Goal: Navigation & Orientation: Find specific page/section

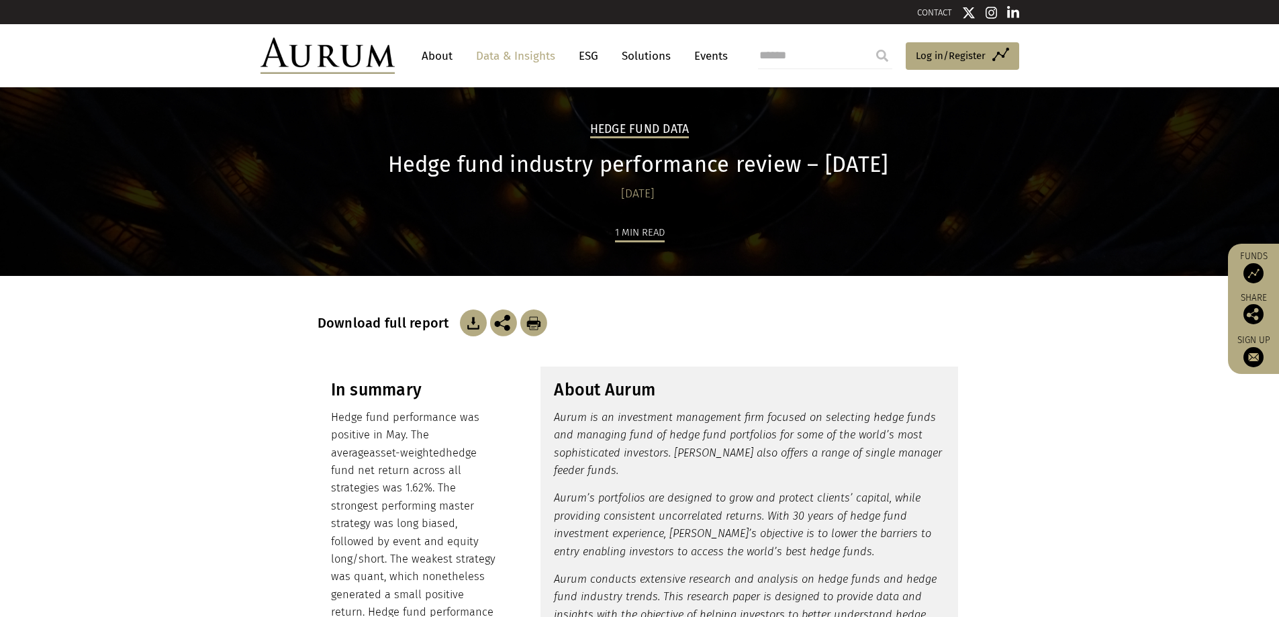
click at [512, 52] on link "Data & Insights" at bounding box center [515, 56] width 93 height 25
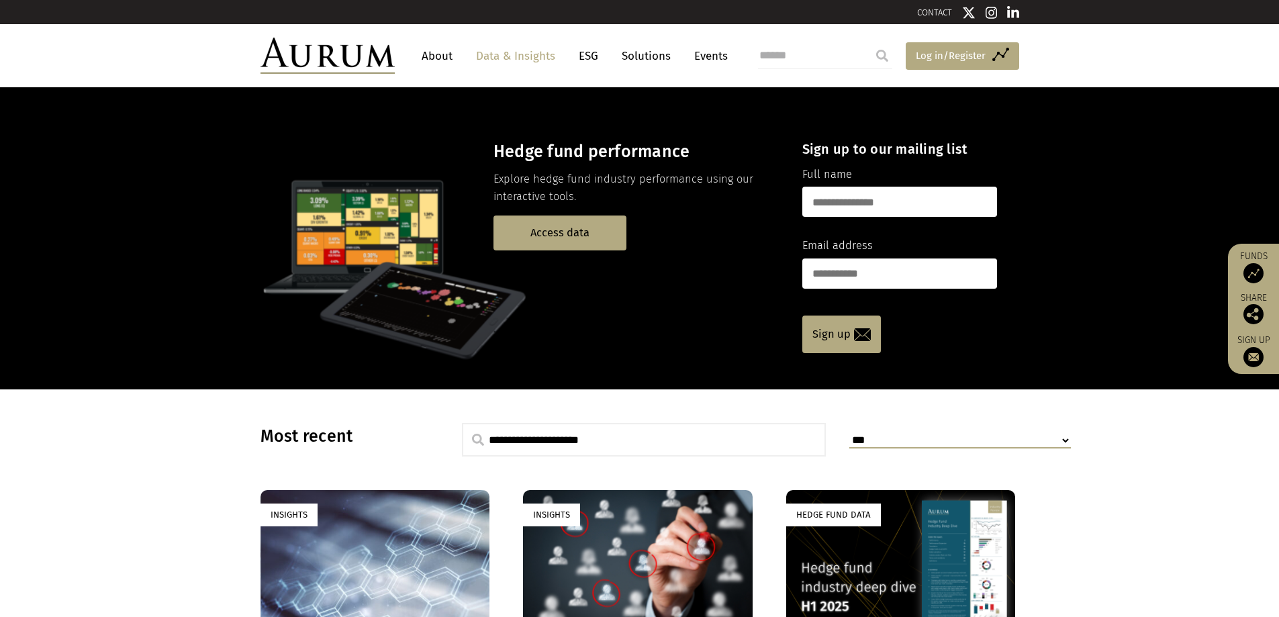
click at [921, 50] on span "Log in/Register" at bounding box center [951, 56] width 70 height 16
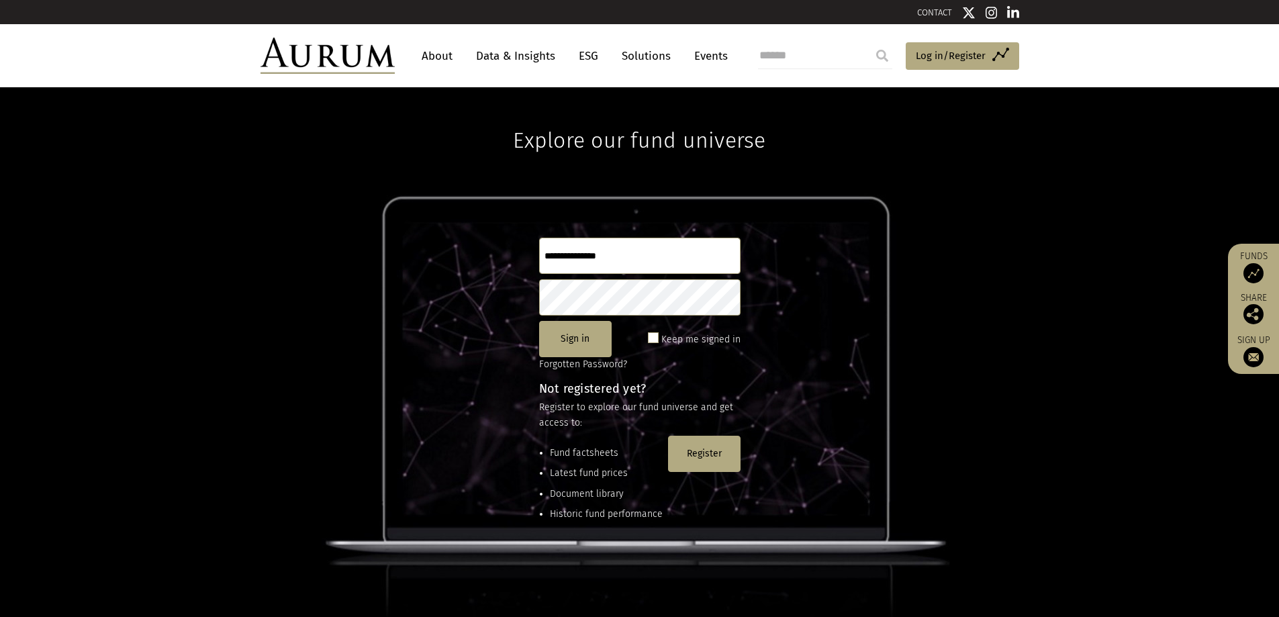
type input "**********"
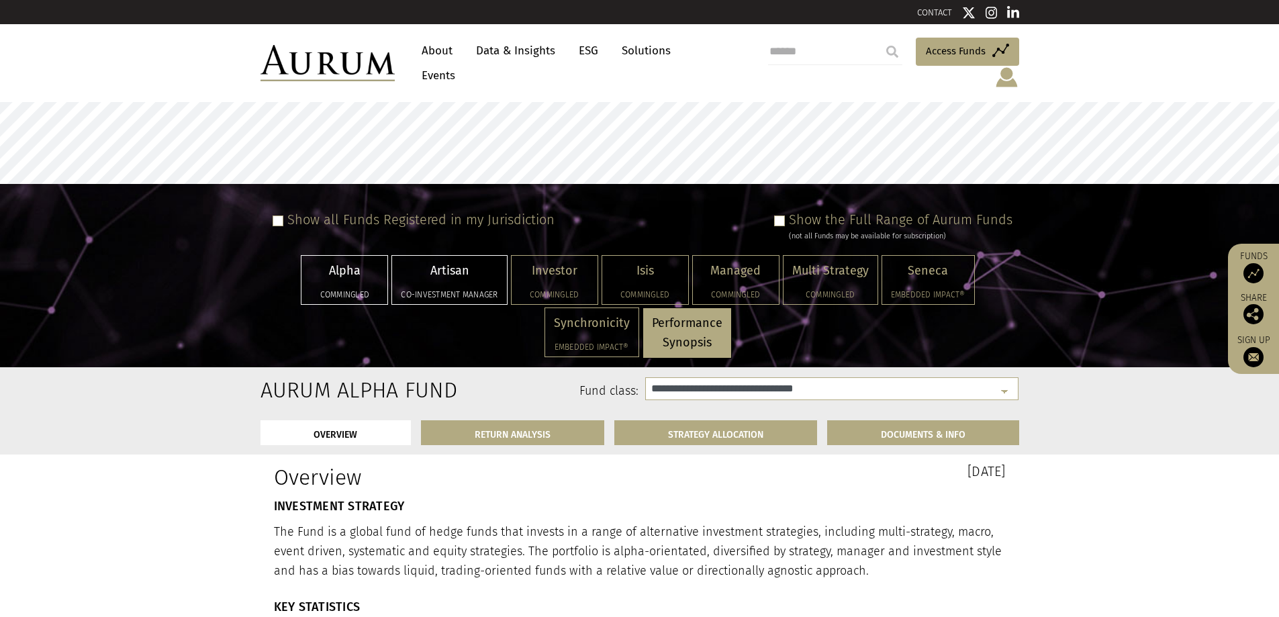
select select "**********"
click at [516, 420] on link "RETURN ANALYSIS" at bounding box center [512, 432] width 183 height 25
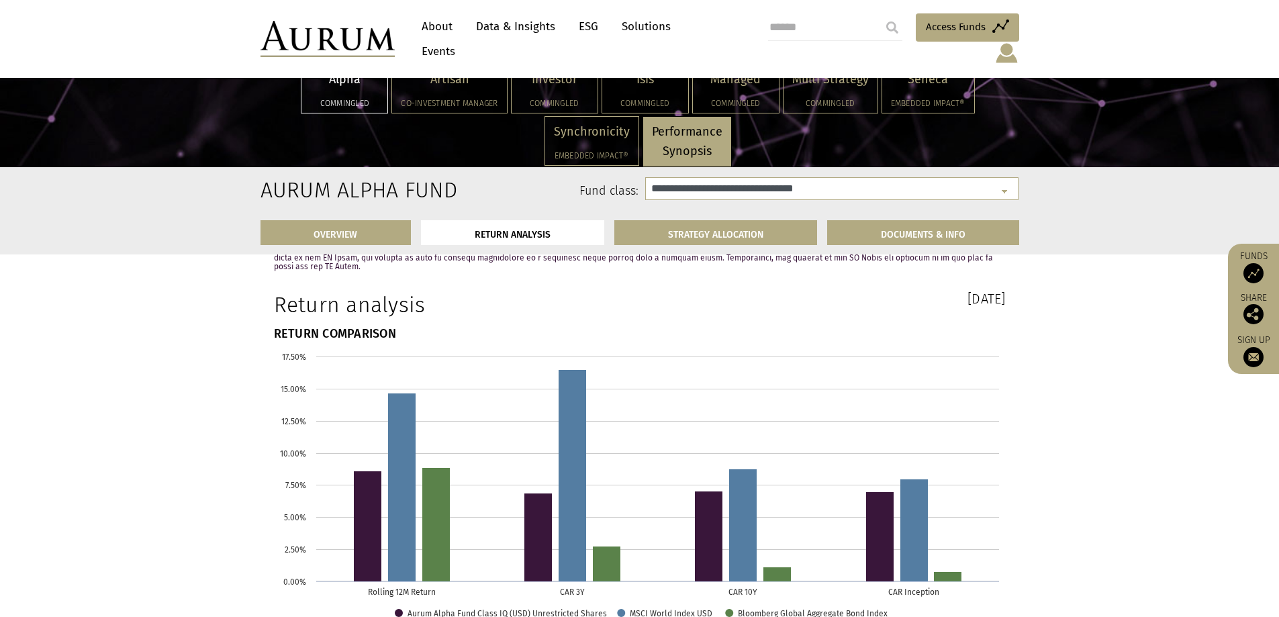
scroll to position [1656, 0]
click at [418, 37] on link "About" at bounding box center [437, 26] width 44 height 25
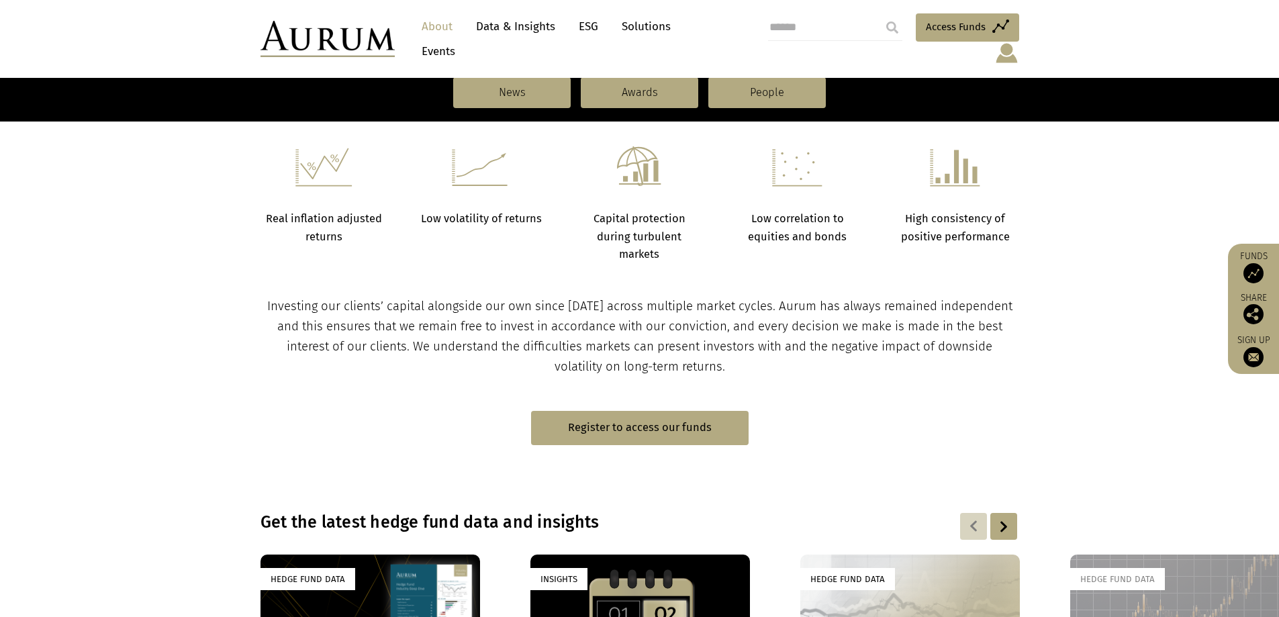
scroll to position [1007, 0]
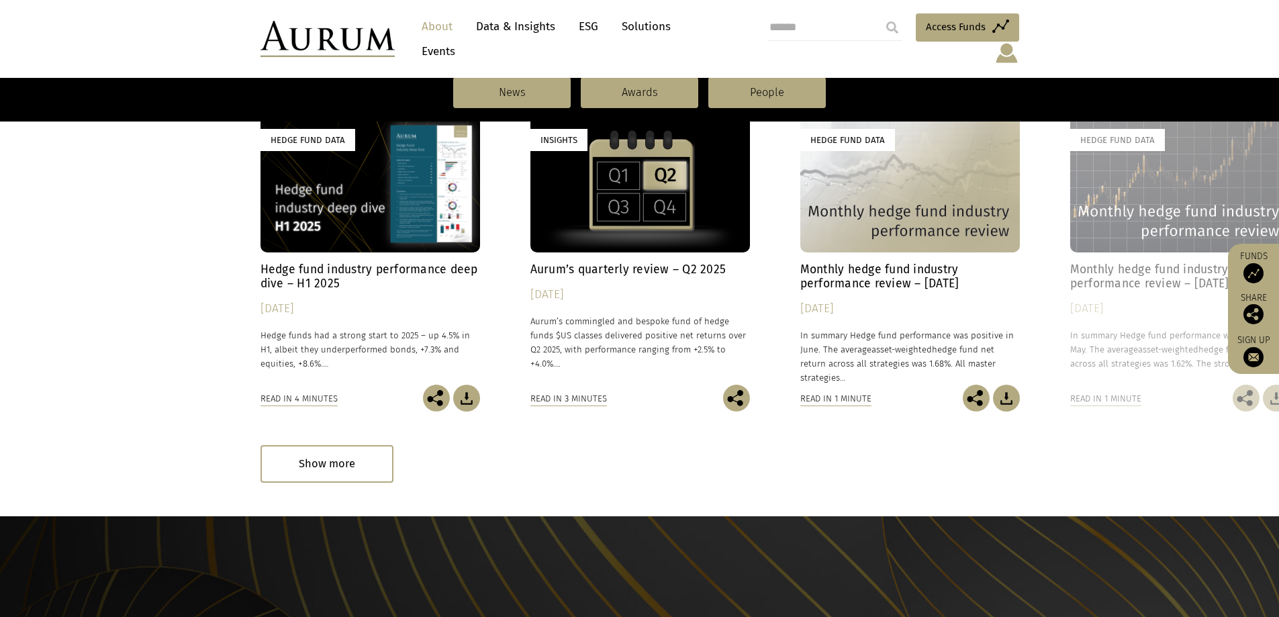
click at [513, 30] on link "Data & Insights" at bounding box center [515, 26] width 93 height 25
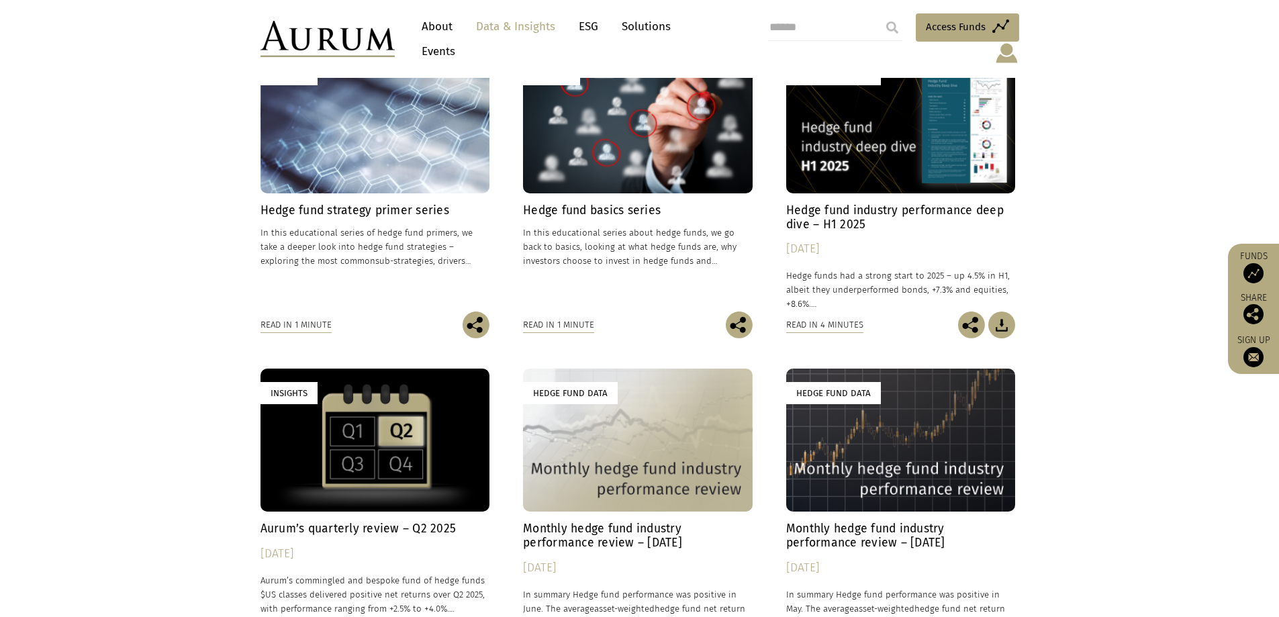
scroll to position [470, 0]
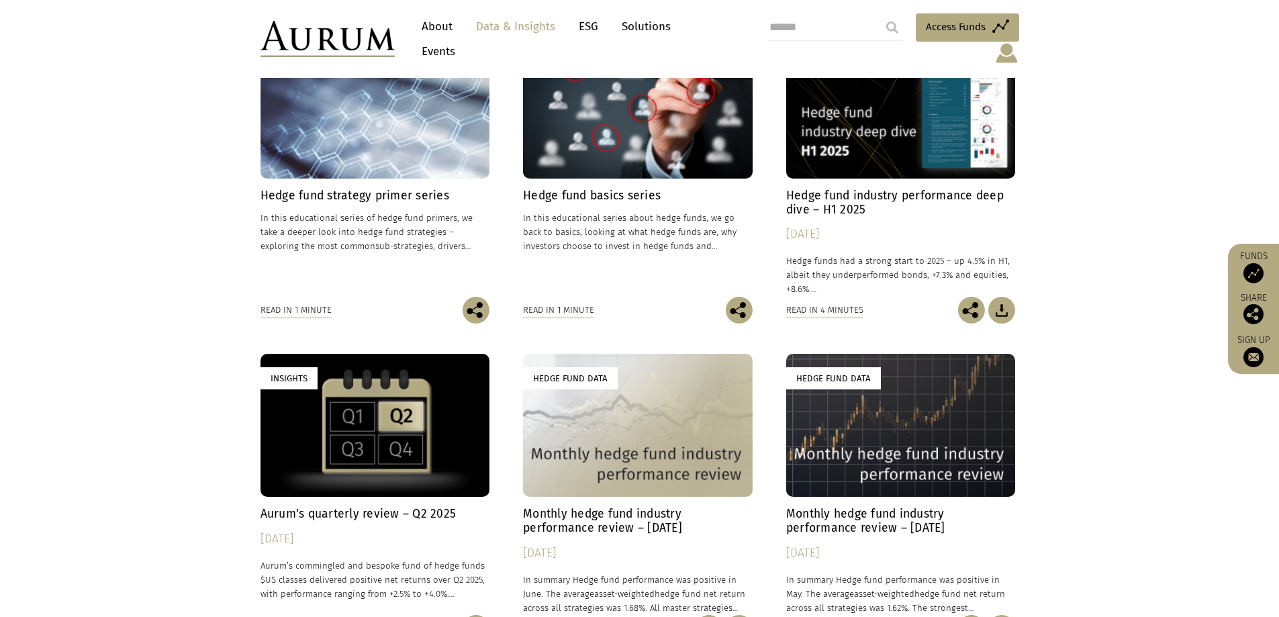
click at [646, 31] on link "Solutions" at bounding box center [646, 26] width 62 height 25
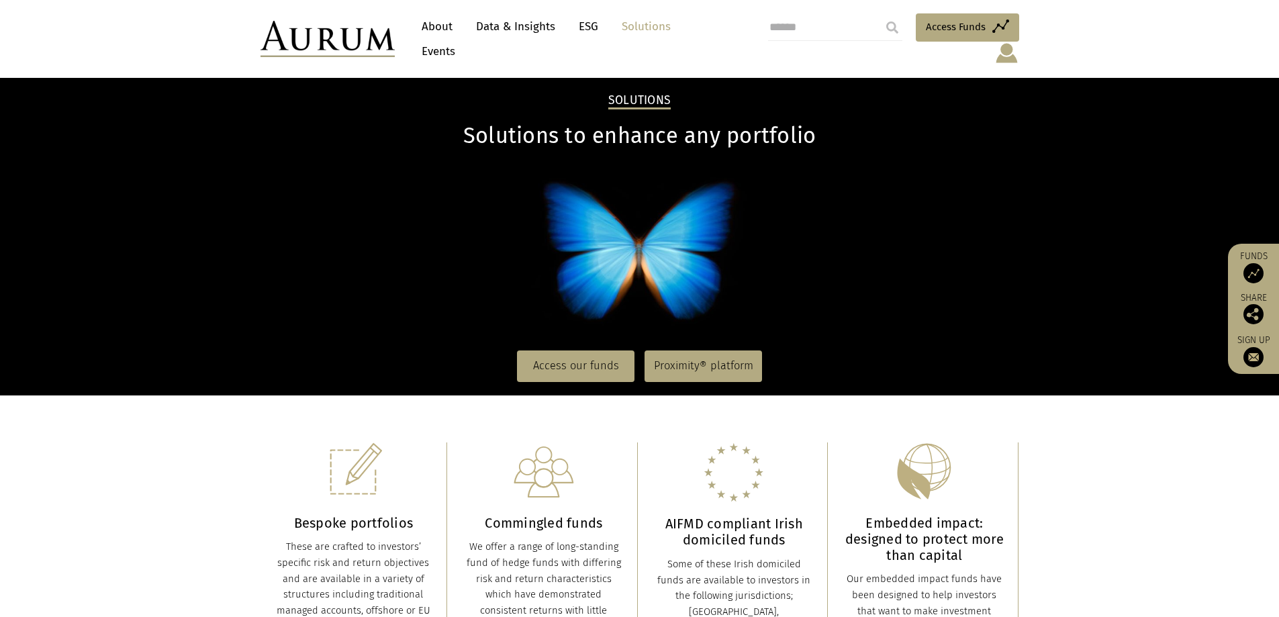
scroll to position [67, 0]
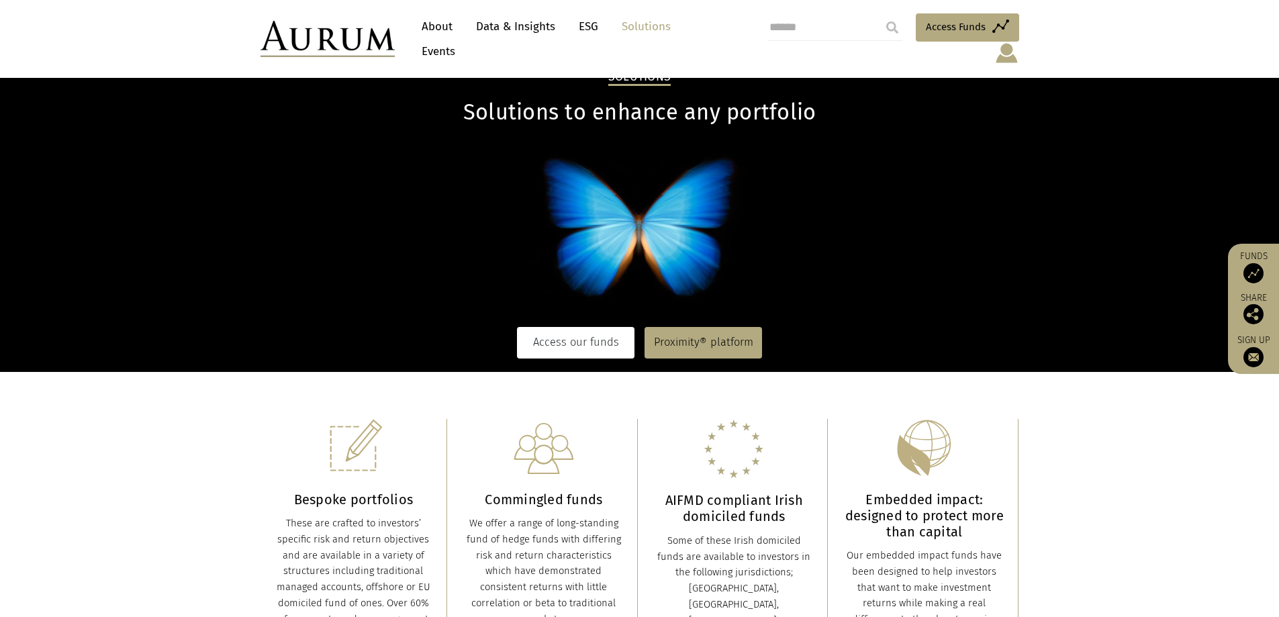
click at [575, 328] on link "Access our funds" at bounding box center [575, 342] width 117 height 31
click at [455, 39] on link "Events" at bounding box center [435, 51] width 40 height 25
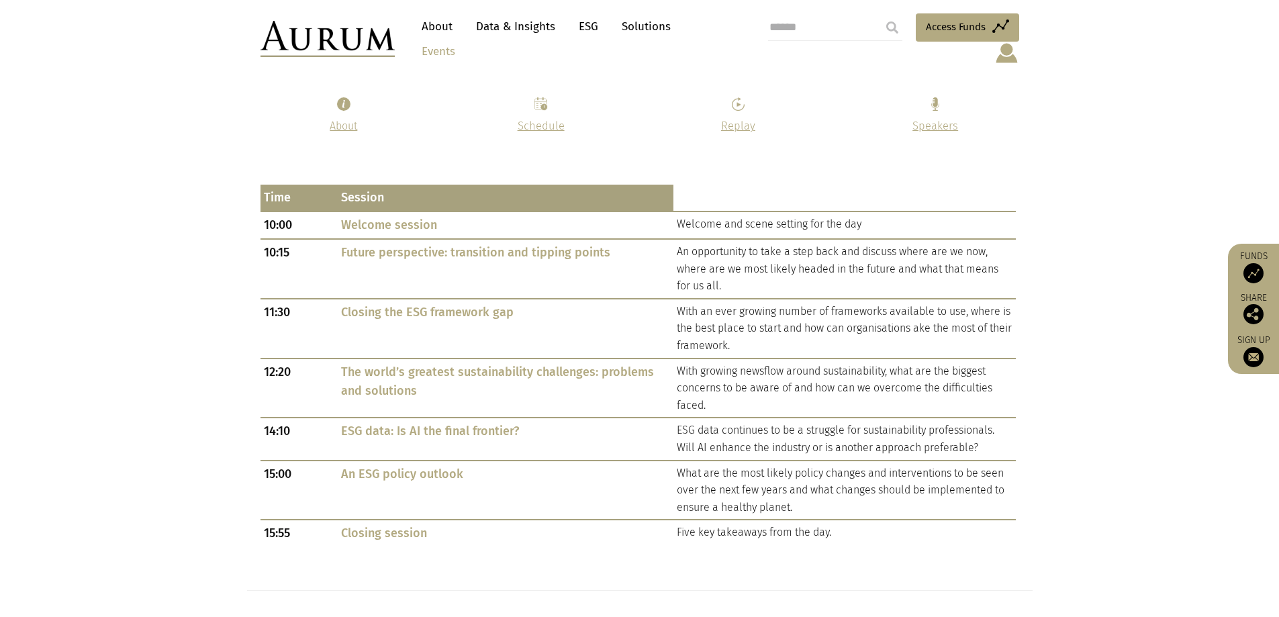
scroll to position [806, 0]
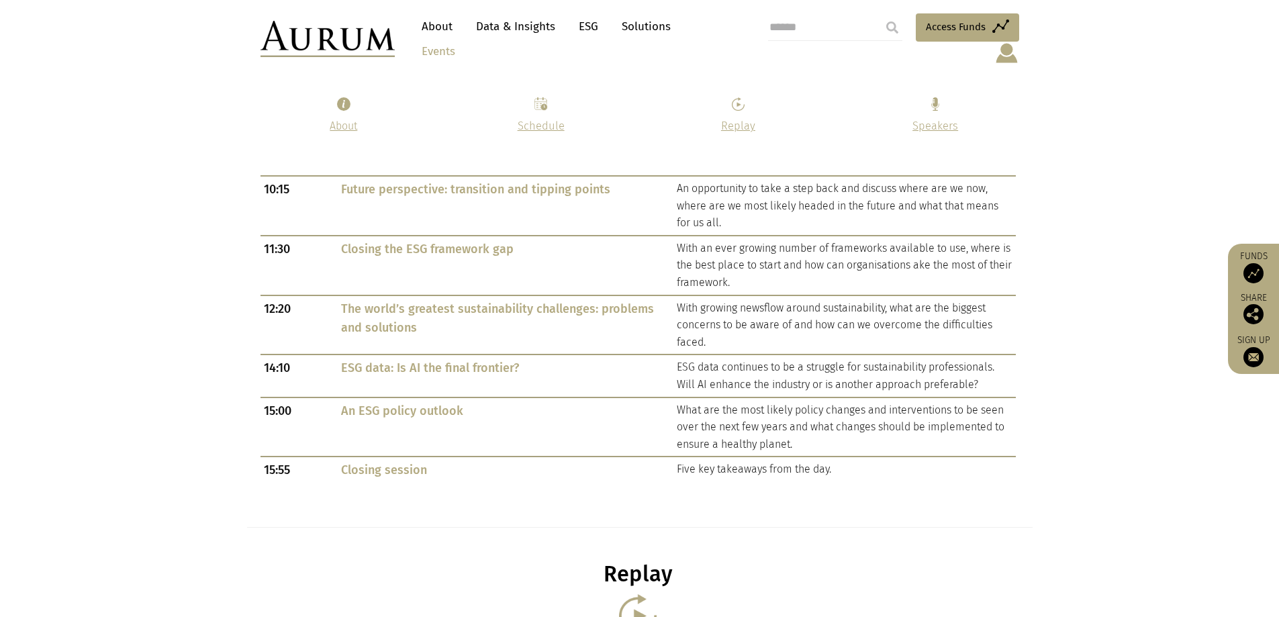
click at [444, 32] on link "About" at bounding box center [437, 26] width 44 height 25
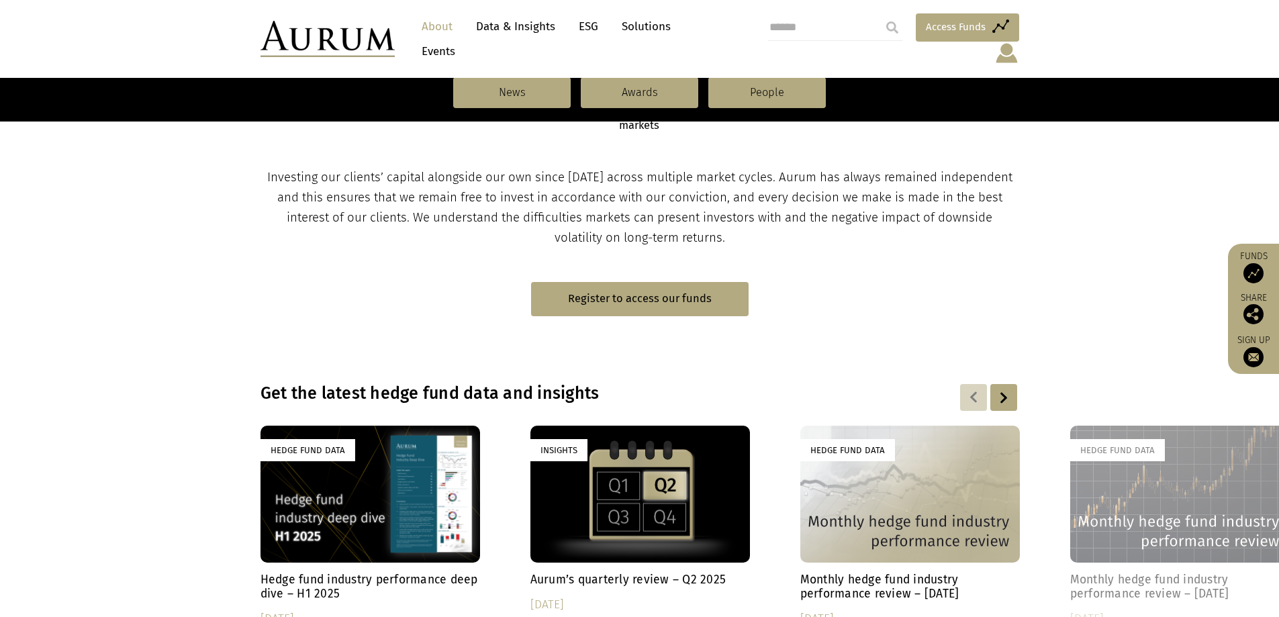
scroll to position [648, 0]
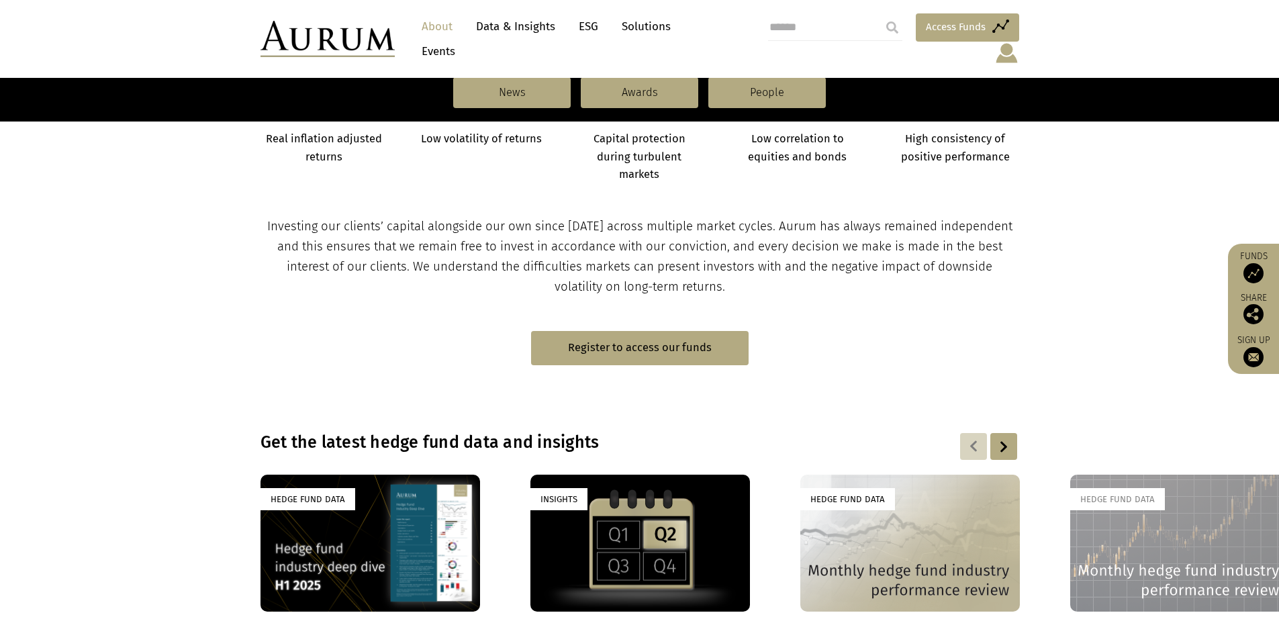
click at [940, 29] on span "Access Funds" at bounding box center [956, 27] width 60 height 16
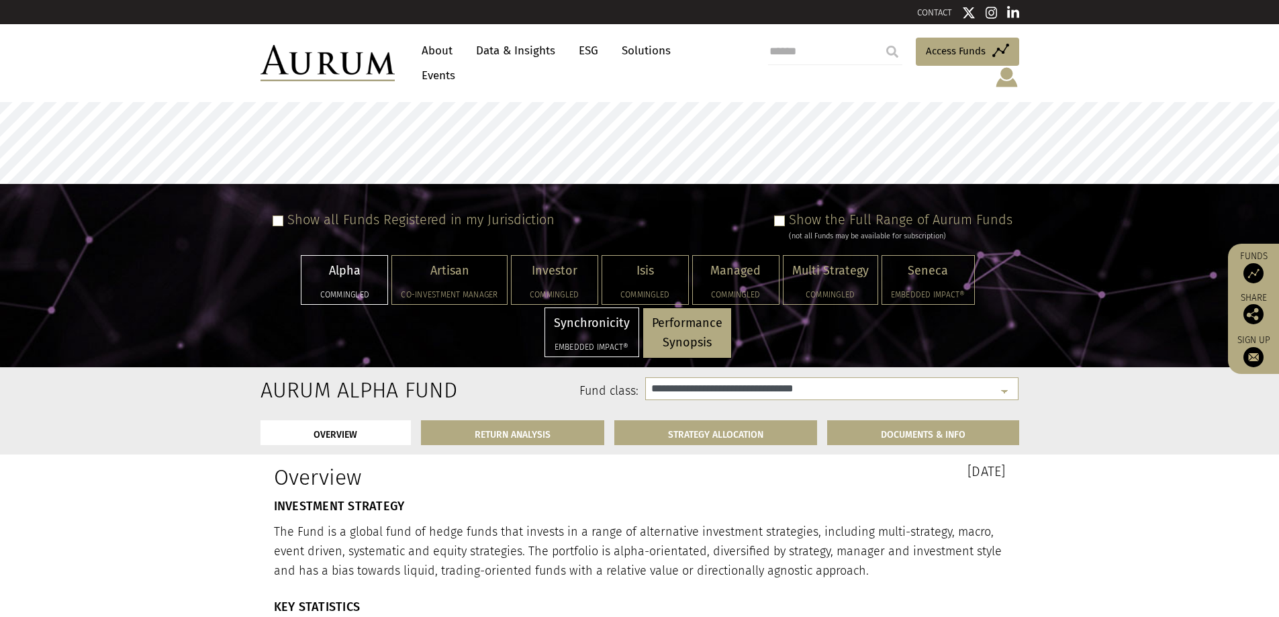
select select "**********"
click at [435, 52] on link "About" at bounding box center [437, 50] width 44 height 25
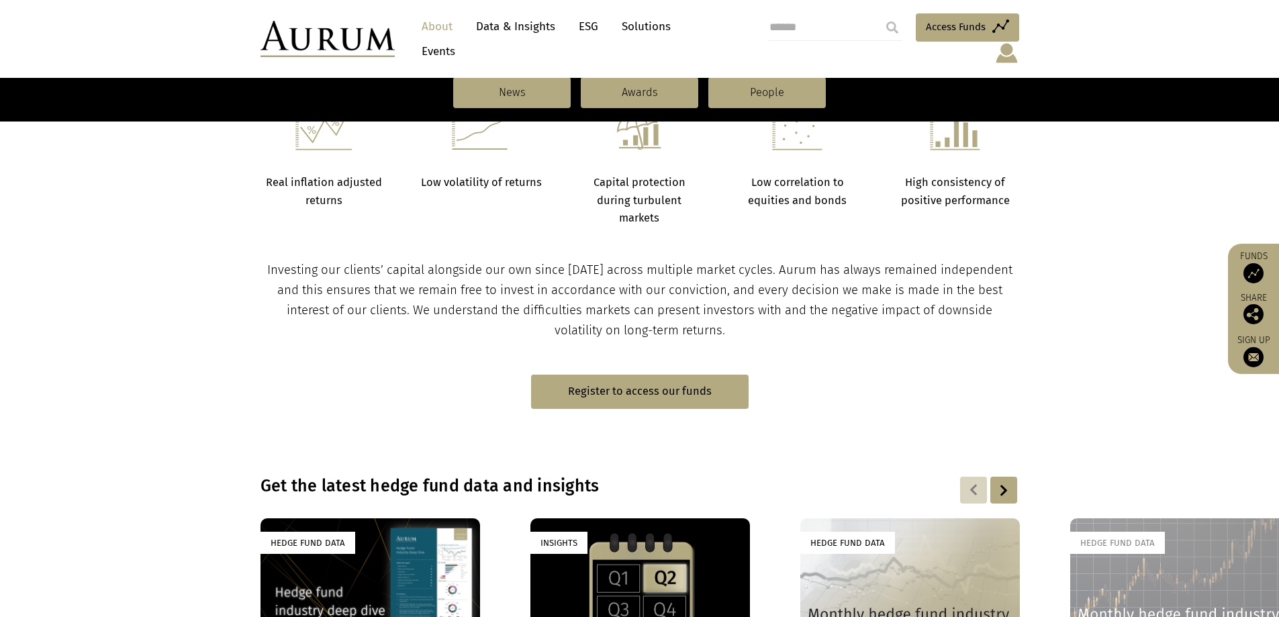
scroll to position [940, 0]
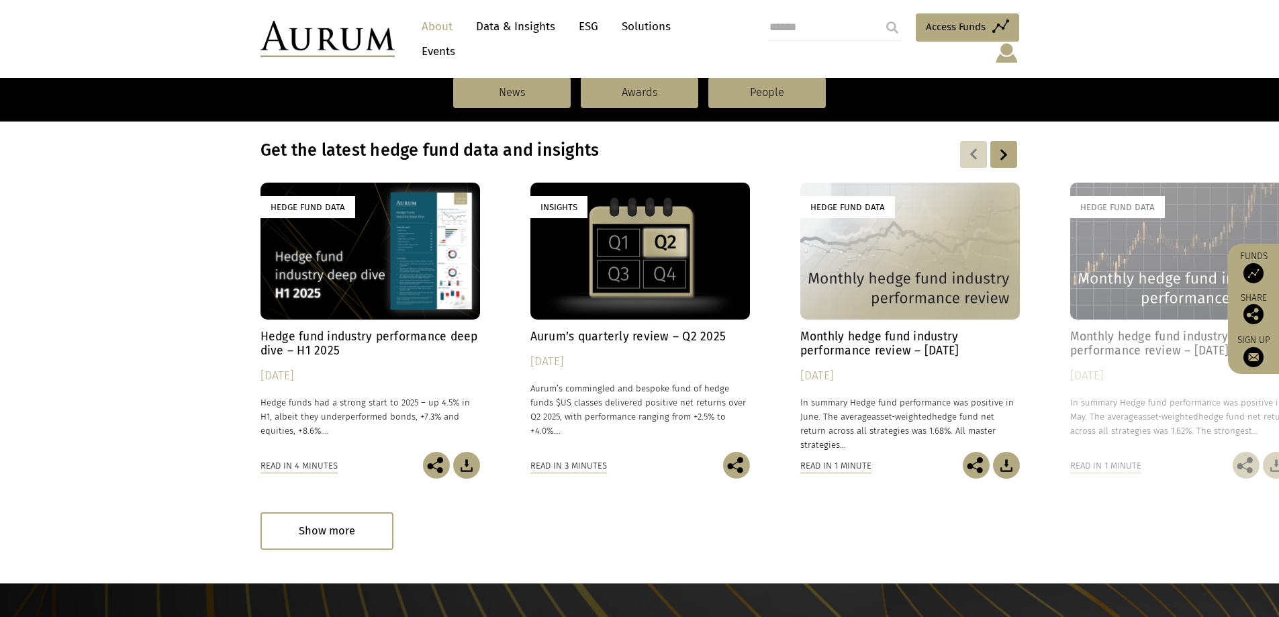
click at [397, 285] on div "Hedge Fund Data" at bounding box center [370, 251] width 220 height 137
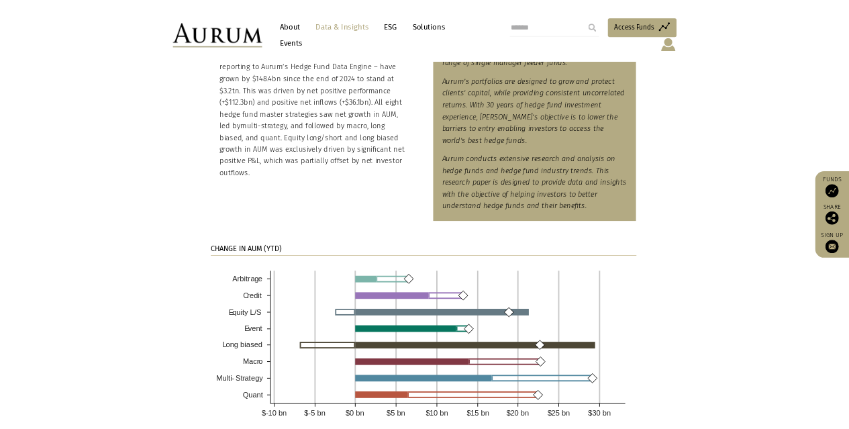
scroll to position [806, 0]
